Goal: Information Seeking & Learning: Understand process/instructions

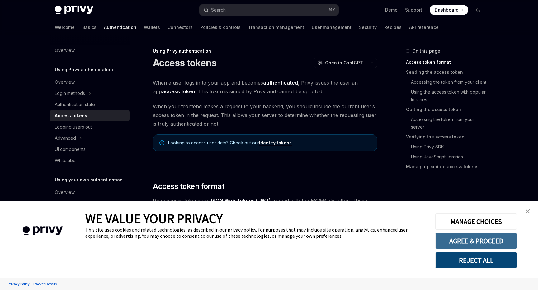
click at [462, 238] on button "AGREE & PROCEED" at bounding box center [477, 241] width 82 height 16
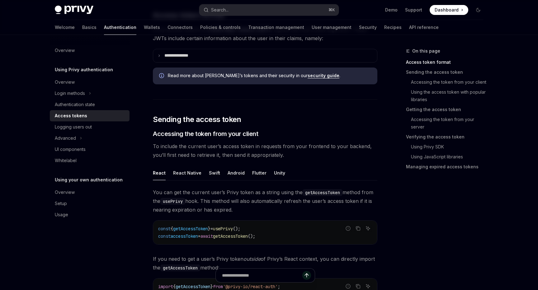
scroll to position [90, 0]
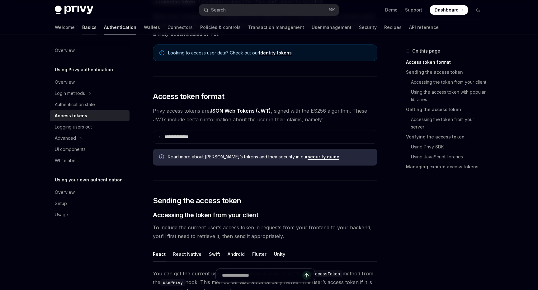
click at [82, 31] on link "Basics" at bounding box center [89, 27] width 14 height 15
click at [82, 26] on link "Basics" at bounding box center [89, 27] width 14 height 15
click at [68, 13] on img at bounding box center [74, 10] width 39 height 9
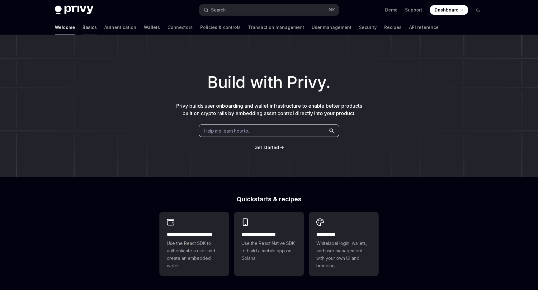
click at [83, 28] on link "Basics" at bounding box center [90, 27] width 14 height 15
click at [83, 30] on link "Basics" at bounding box center [90, 27] width 14 height 15
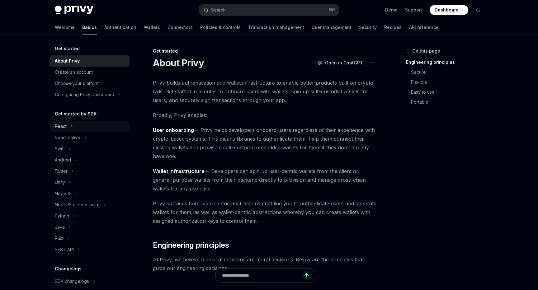
click at [69, 125] on button "React" at bounding box center [90, 126] width 80 height 11
type textarea "*"
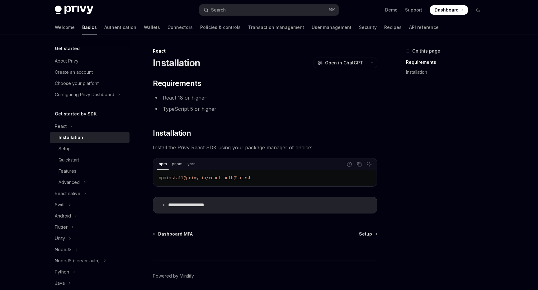
drag, startPoint x: 266, startPoint y: 178, endPoint x: 170, endPoint y: 179, distance: 96.0
click at [170, 179] on code "npm install @privy-io/react-auth@latest" at bounding box center [265, 177] width 213 height 7
copy span "install @privy-io/react-auth@latest"
click at [163, 205] on icon at bounding box center [164, 205] width 4 height 4
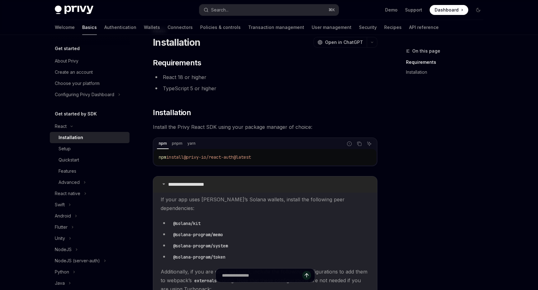
scroll to position [18, 0]
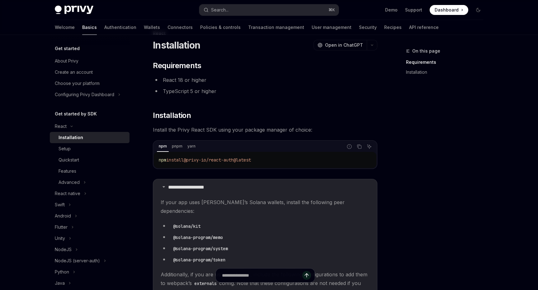
drag, startPoint x: 262, startPoint y: 160, endPoint x: 169, endPoint y: 160, distance: 92.2
click at [169, 160] on code "npm install @privy-io/react-auth@latest" at bounding box center [265, 159] width 213 height 7
copy span "install @privy-io/react-auth@latest"
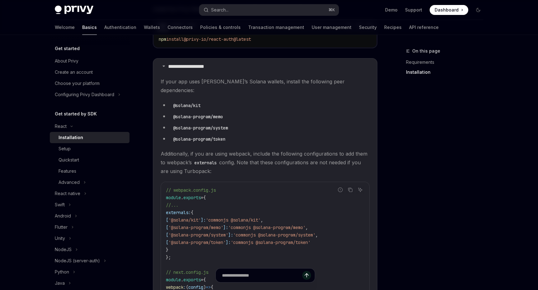
scroll to position [142, 0]
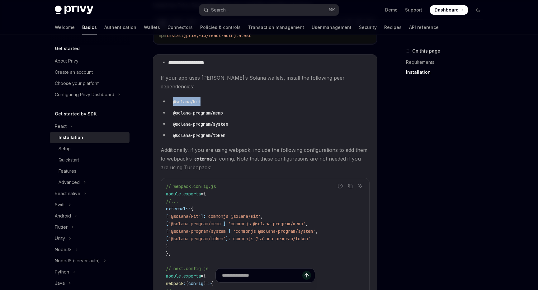
drag, startPoint x: 203, startPoint y: 93, endPoint x: 174, endPoint y: 93, distance: 29.6
click at [174, 98] on code "@solana/kit" at bounding box center [187, 101] width 32 height 7
copy code "@solana/kit"
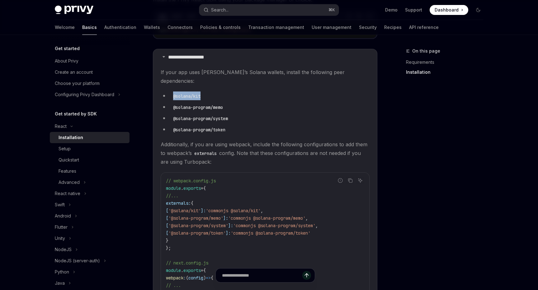
scroll to position [131, 0]
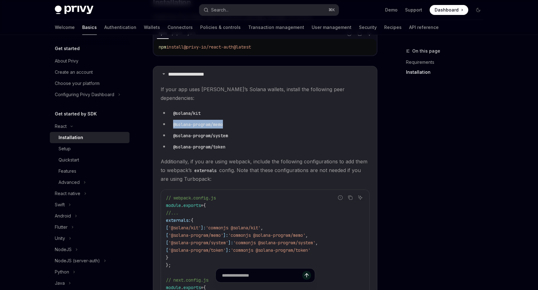
drag, startPoint x: 229, startPoint y: 118, endPoint x: 173, endPoint y: 117, distance: 55.5
click at [173, 120] on li "@solana-program/memo" at bounding box center [265, 124] width 209 height 9
copy code "@solana-program/memo"
drag, startPoint x: 232, startPoint y: 129, endPoint x: 173, endPoint y: 129, distance: 58.6
click at [173, 132] on code "@solana-program/system" at bounding box center [201, 135] width 60 height 7
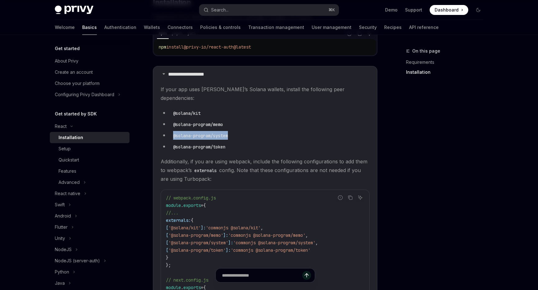
copy code "@solana-program/system"
drag, startPoint x: 229, startPoint y: 140, endPoint x: 172, endPoint y: 140, distance: 57.0
click at [172, 144] on code "@solana-program/token" at bounding box center [199, 147] width 57 height 7
copy code "@solana-program/token"
